Goal: Task Accomplishment & Management: Use online tool/utility

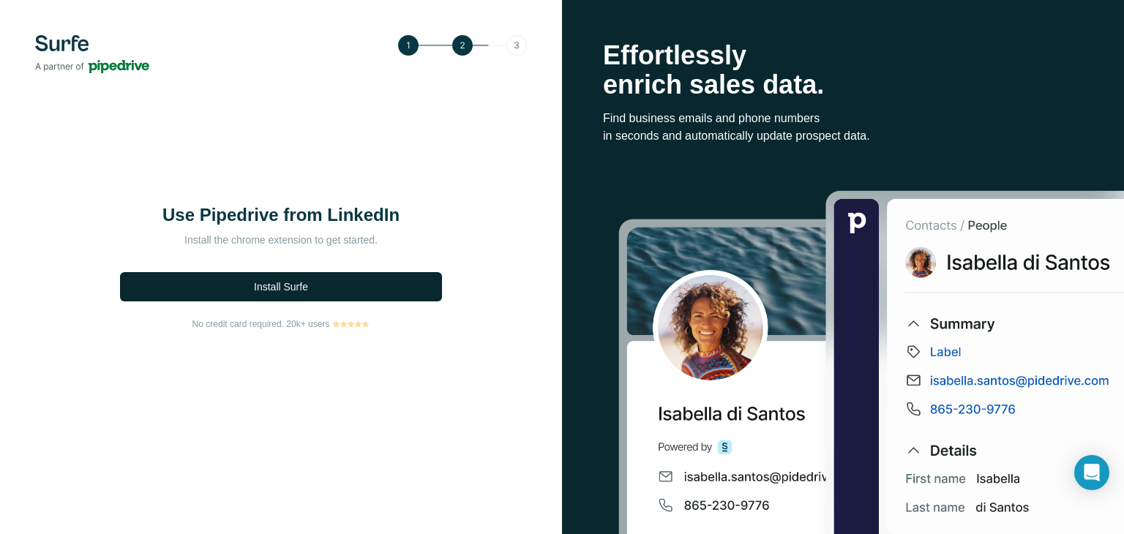
click at [297, 291] on span "Install Surfe" at bounding box center [281, 287] width 54 height 15
